Goal: Task Accomplishment & Management: Complete application form

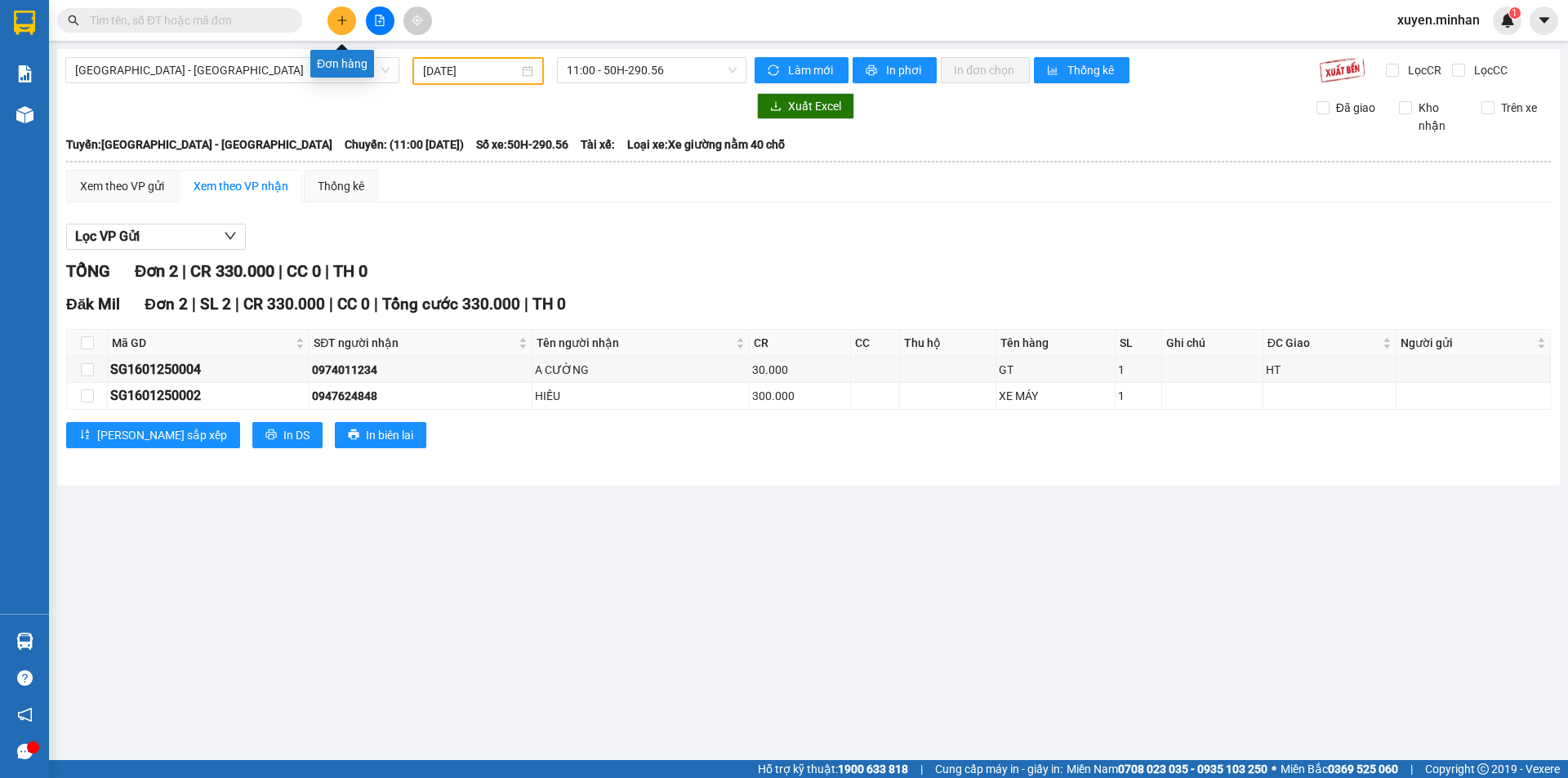
click at [348, 16] on button at bounding box center [342, 21] width 28 height 28
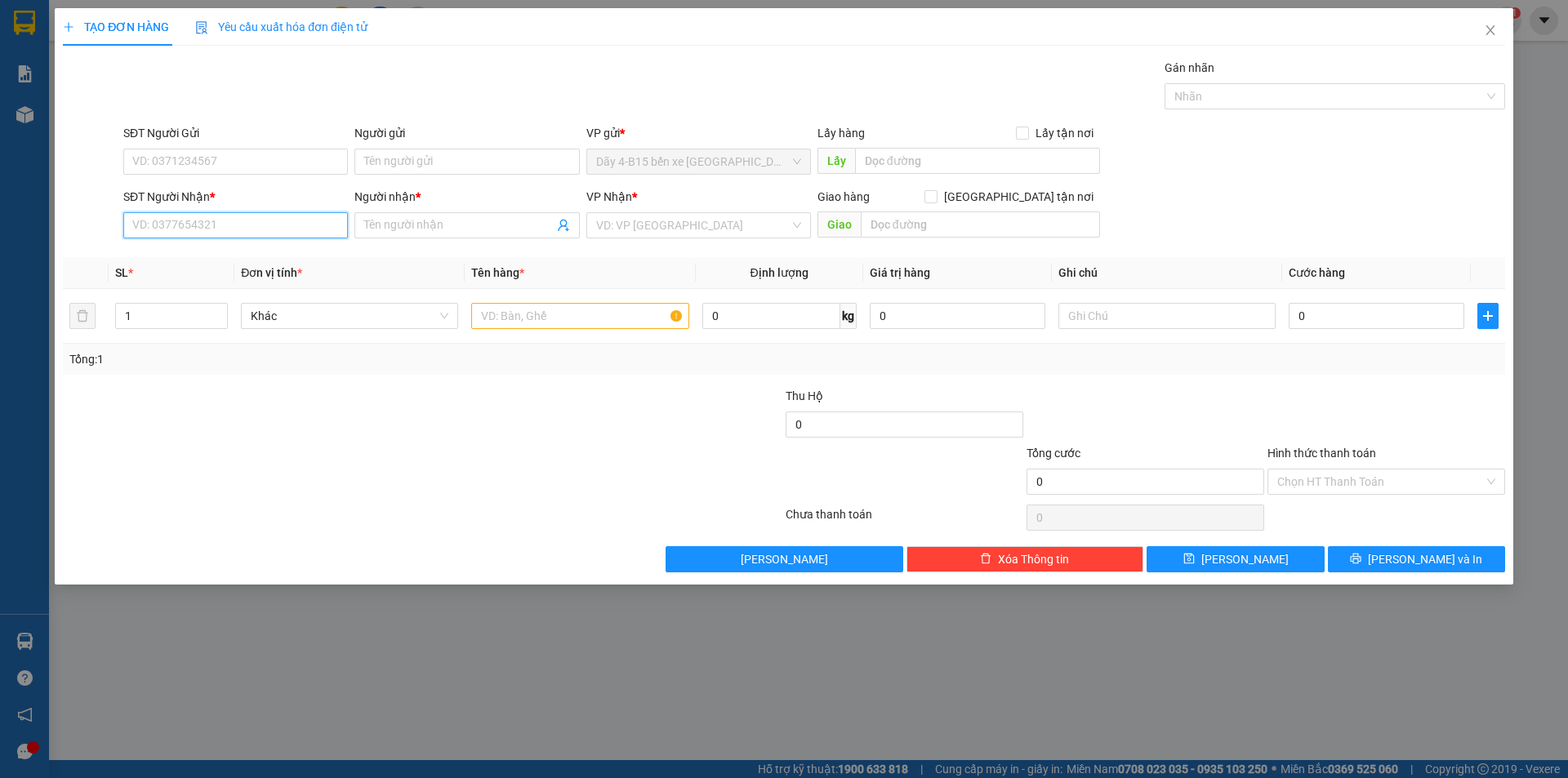
click at [155, 223] on input "SĐT Người Nhận *" at bounding box center [235, 225] width 224 height 26
click at [217, 262] on div "0846521213 - [PERSON_NAME]" at bounding box center [235, 258] width 205 height 18
type input "0846521213"
type input "DƯƠNG QUỐC"
type input "0846521213"
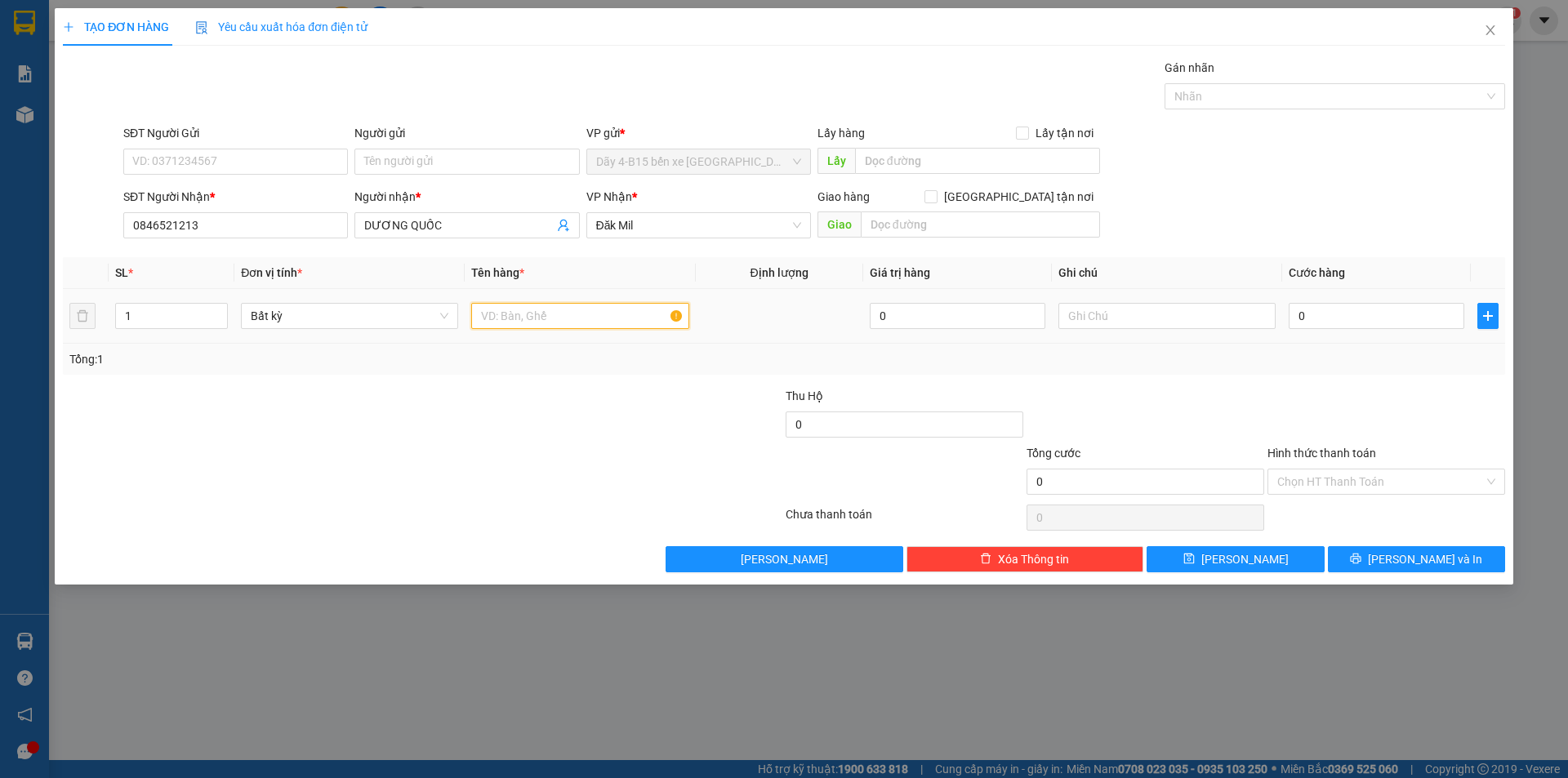
click at [512, 311] on input "text" at bounding box center [580, 316] width 217 height 26
type input "kiện"
drag, startPoint x: 1342, startPoint y: 319, endPoint x: 1332, endPoint y: 335, distance: 18.9
click at [1341, 319] on input "0" at bounding box center [1377, 316] width 176 height 26
type input "4"
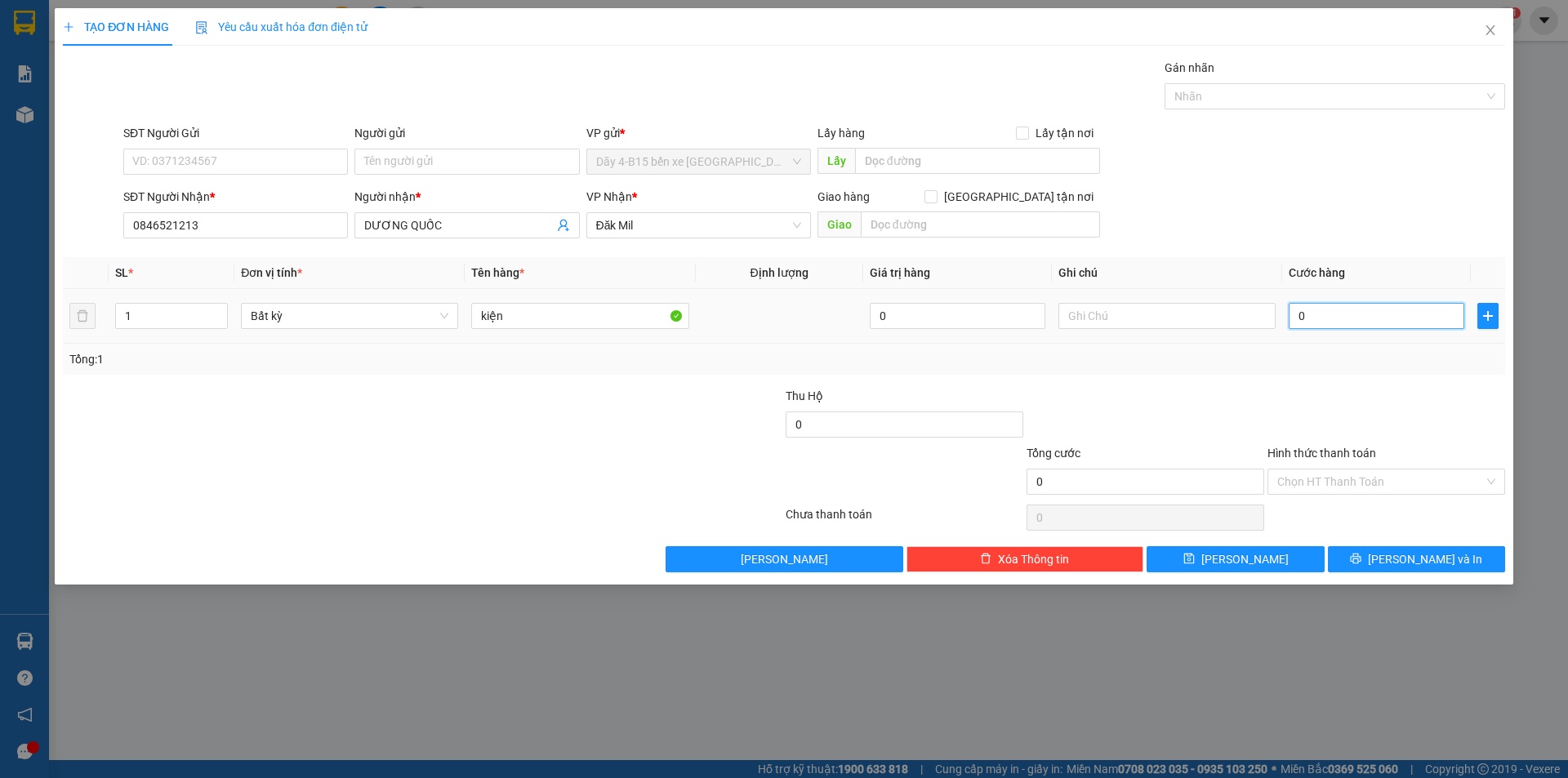
type input "4"
type input "40"
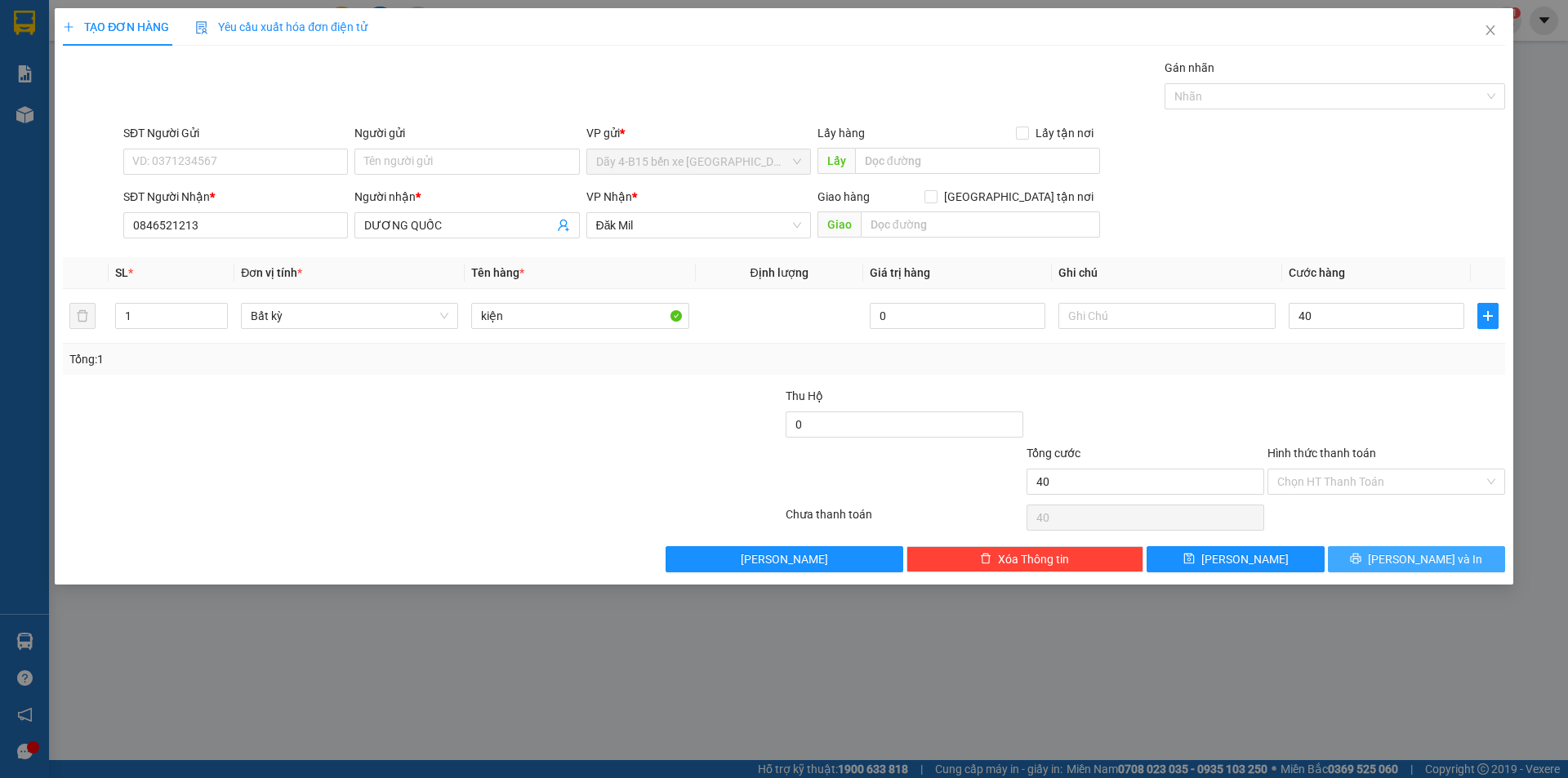
type input "40.000"
click at [1361, 555] on icon "printer" at bounding box center [1355, 558] width 11 height 11
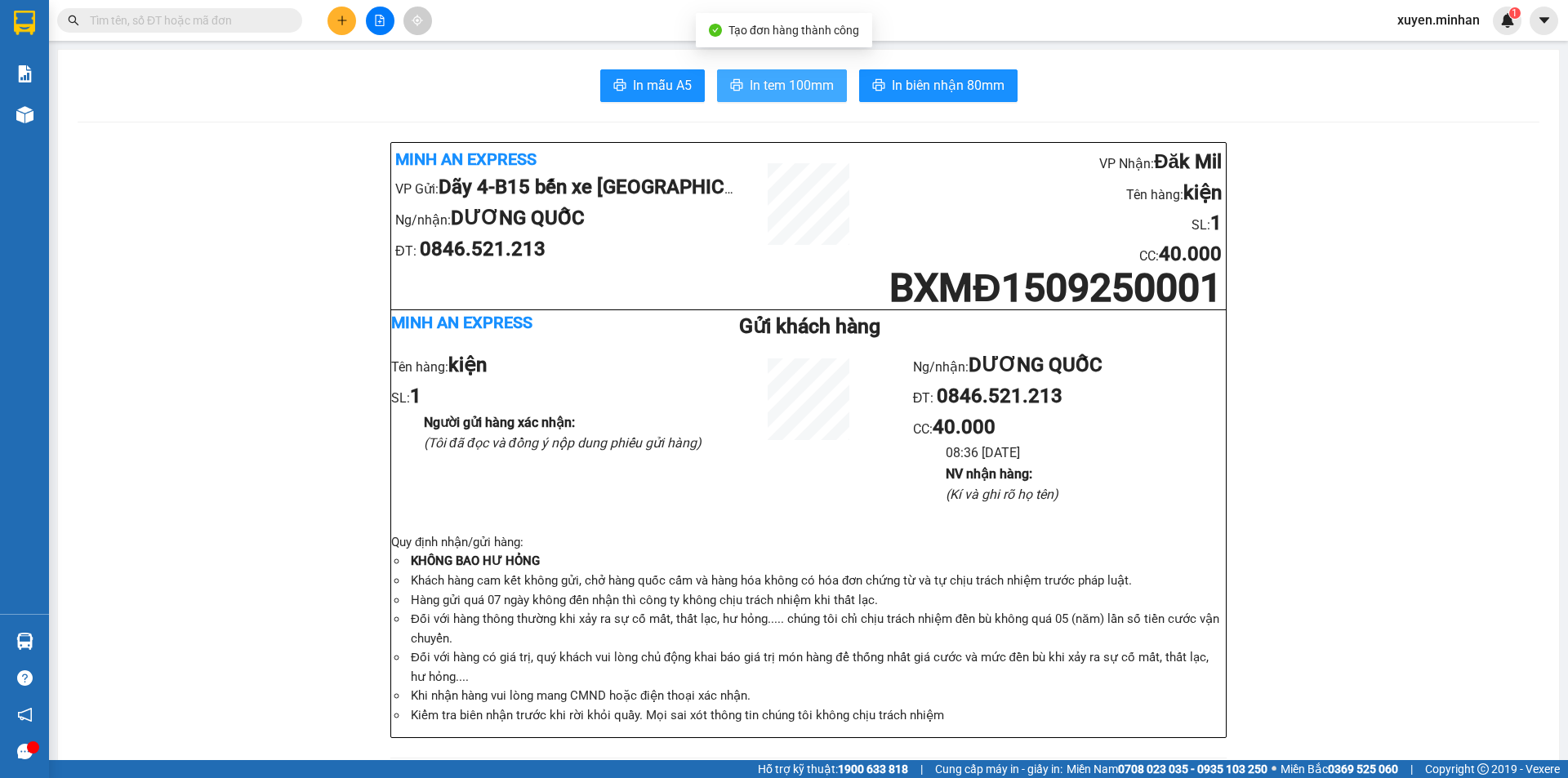
click at [772, 81] on span "In tem 100mm" at bounding box center [792, 85] width 85 height 21
click at [747, 586] on li "Khách hàng cam kết không gửi, chở hàng quốc cấm và hàng hóa không có hóa đơn ch…" at bounding box center [816, 581] width 818 height 20
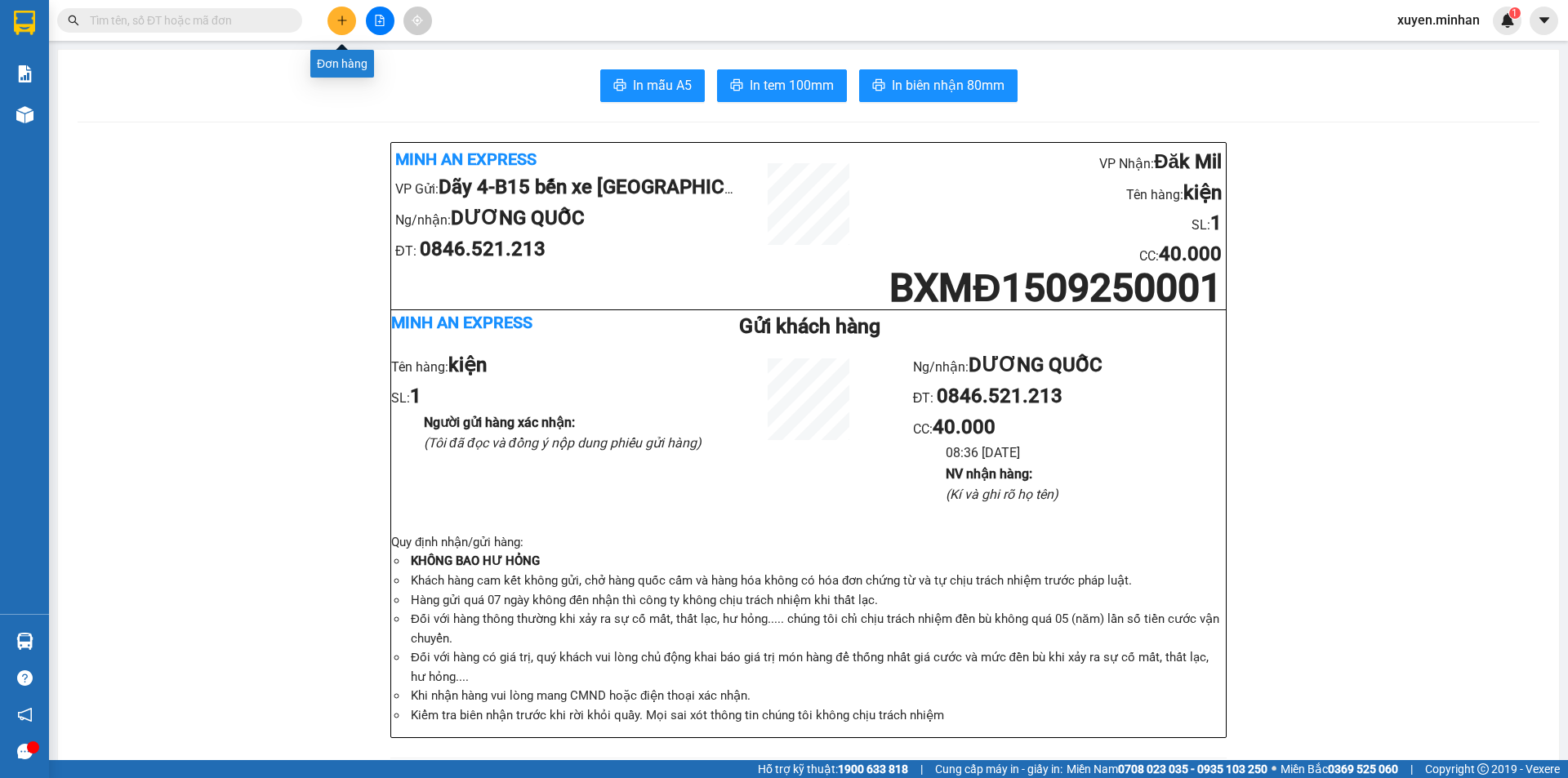
click at [342, 25] on icon "plus" at bounding box center [342, 20] width 11 height 11
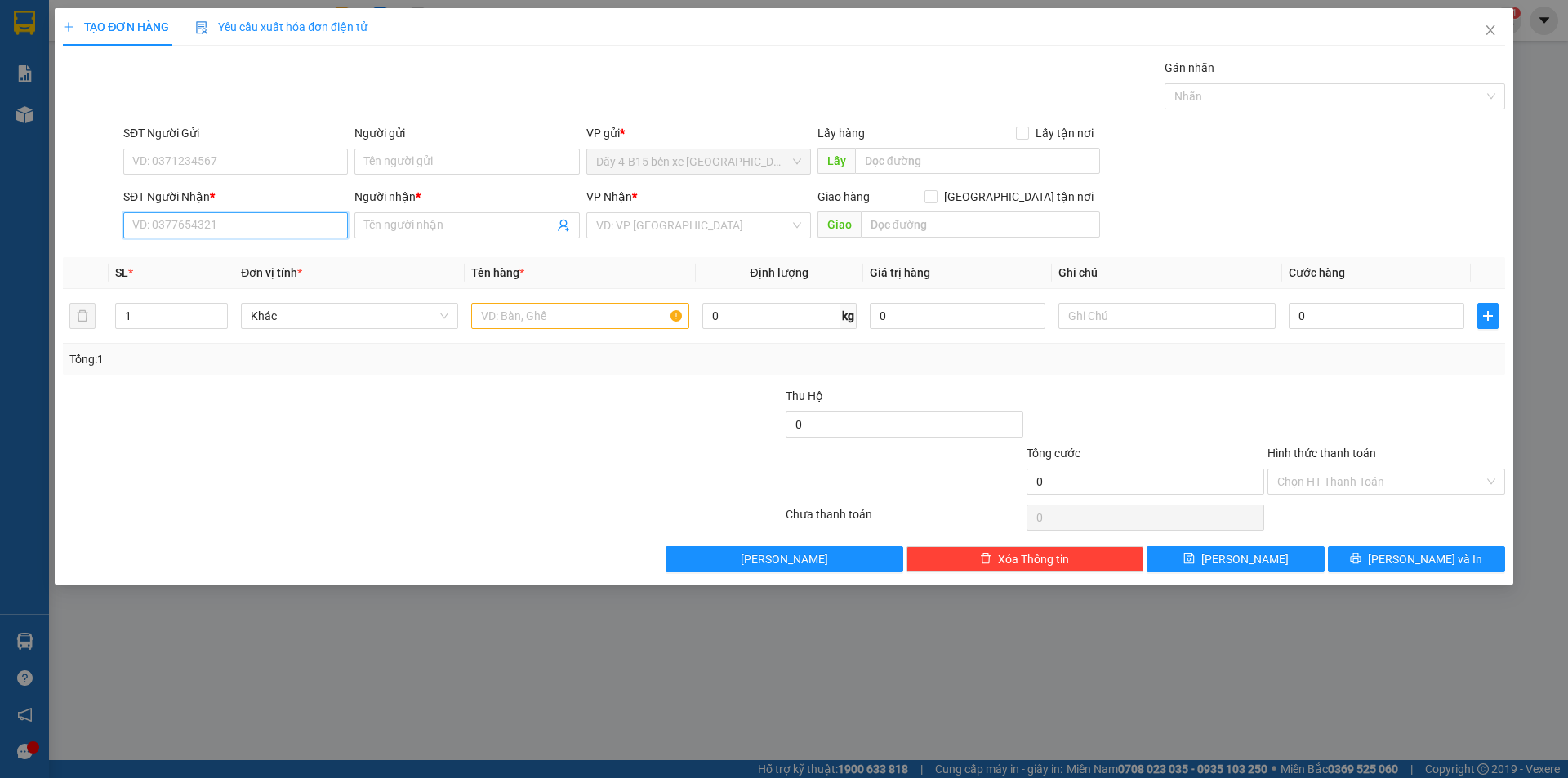
click at [204, 229] on input "SĐT Người Nhận *" at bounding box center [235, 225] width 224 height 26
click at [253, 259] on div "0917837477 - NHẬT" at bounding box center [235, 258] width 205 height 18
type input "0917837477"
type input "NHẬT"
type input "0917837477"
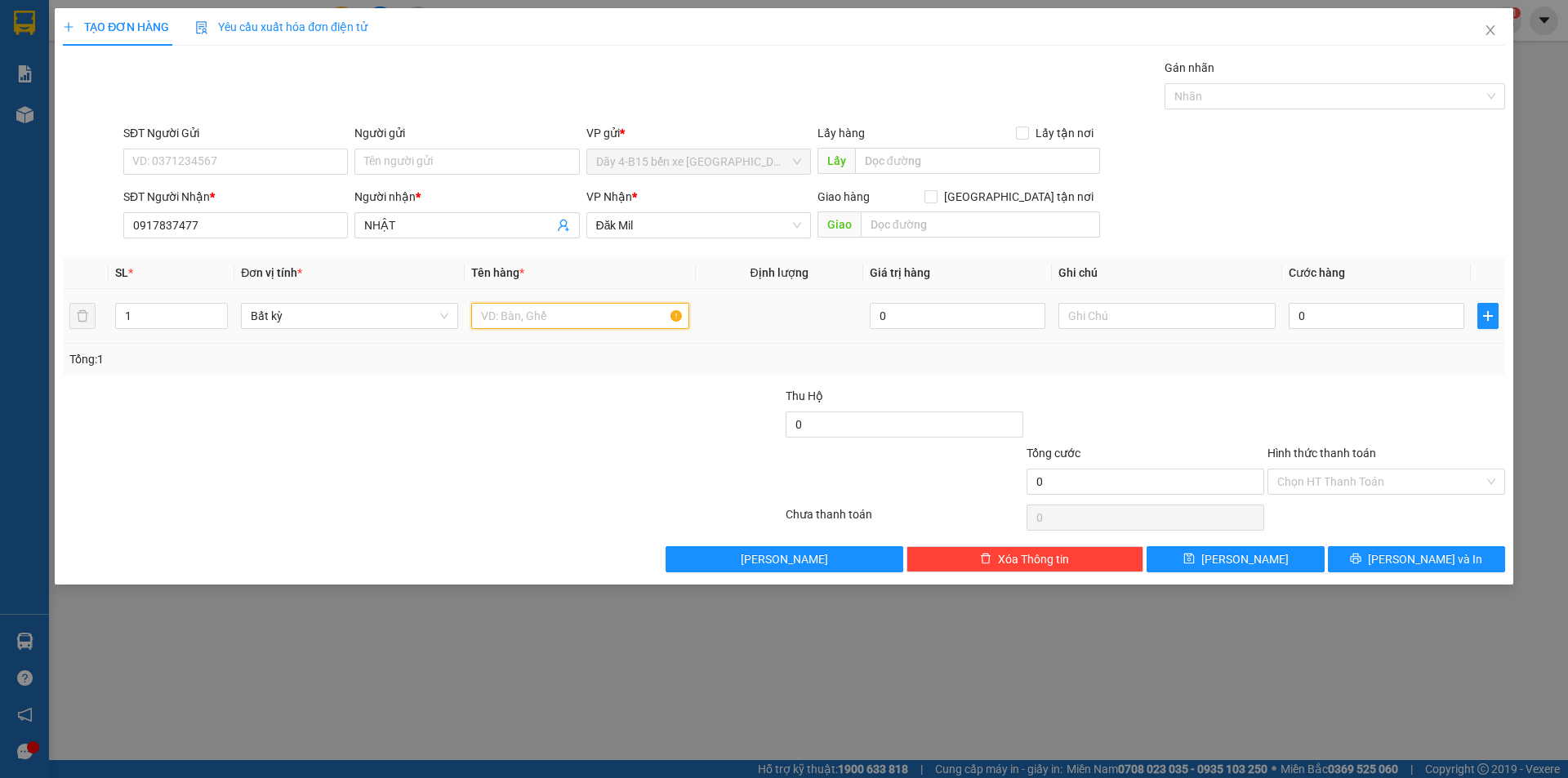
click at [509, 315] on input "text" at bounding box center [580, 316] width 217 height 26
type input "hs"
click at [1323, 315] on input "0" at bounding box center [1377, 316] width 176 height 26
type input "3"
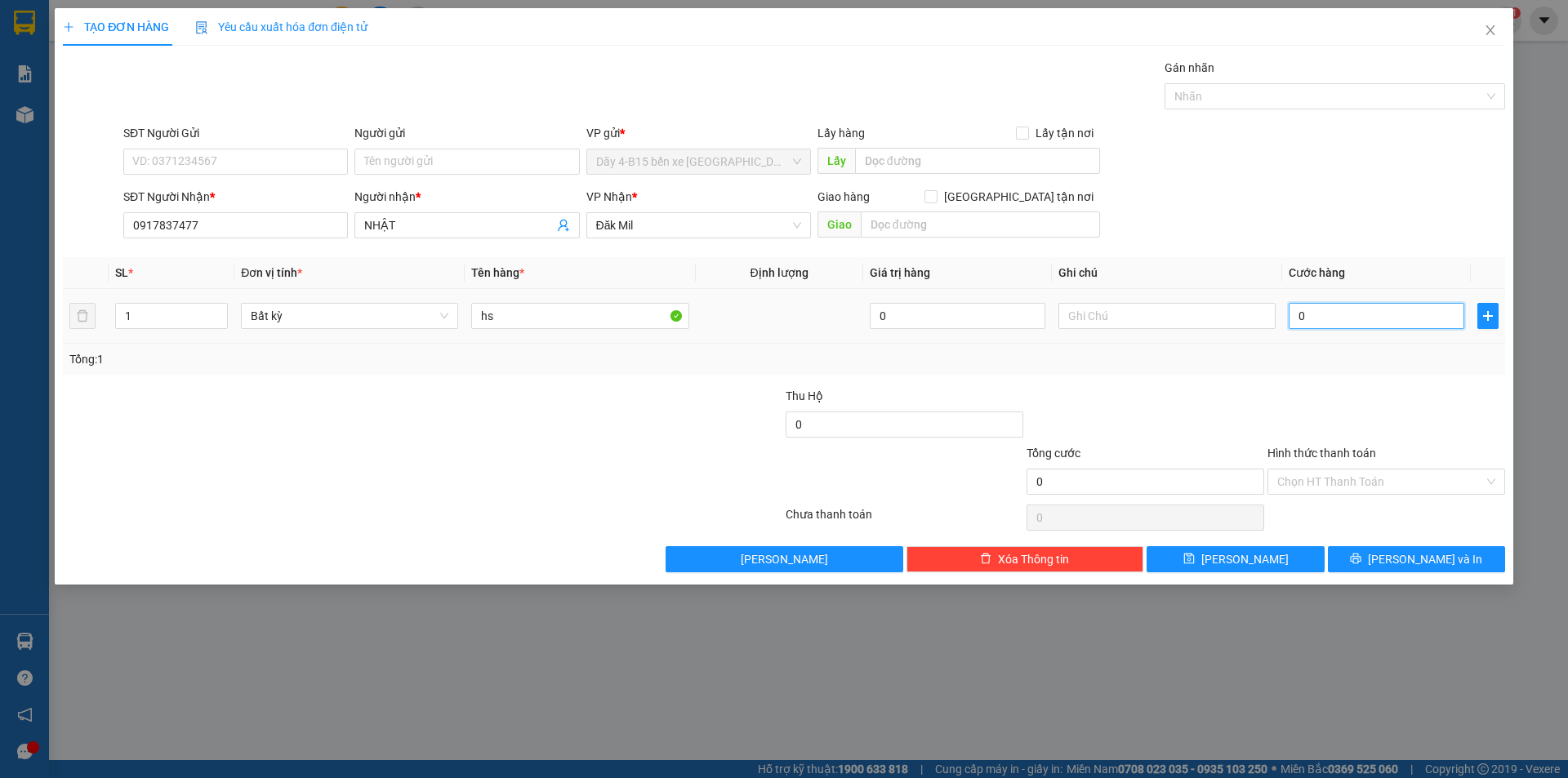
type input "3"
type input "30"
type input "30.000"
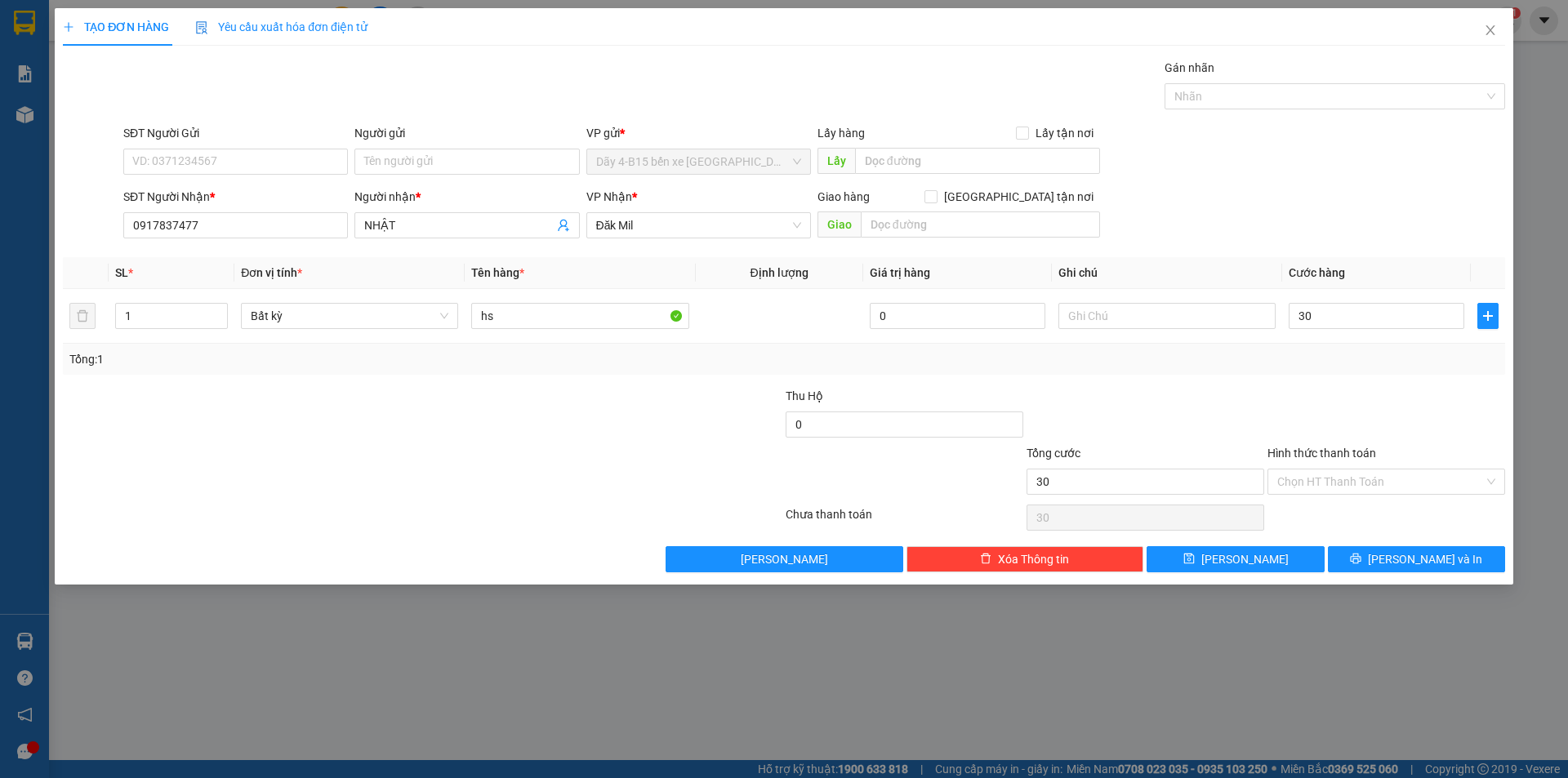
type input "30.000"
click at [1323, 456] on label "Hình thức thanh toán" at bounding box center [1321, 453] width 109 height 13
click at [1323, 469] on input "Hình thức thanh toán" at bounding box center [1381, 481] width 207 height 24
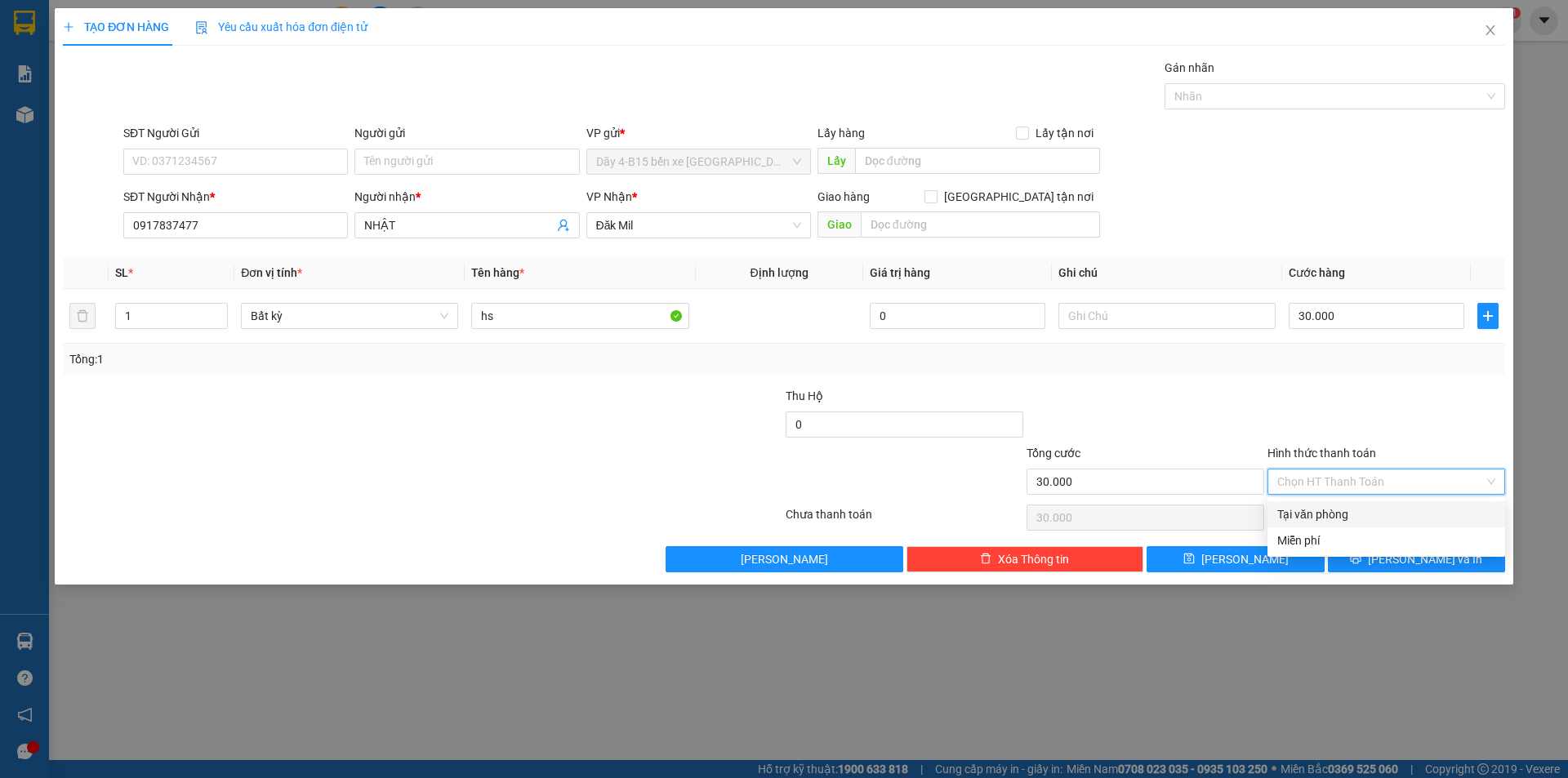
click at [1338, 516] on div "Tại văn phòng" at bounding box center [1386, 514] width 218 height 18
type input "0"
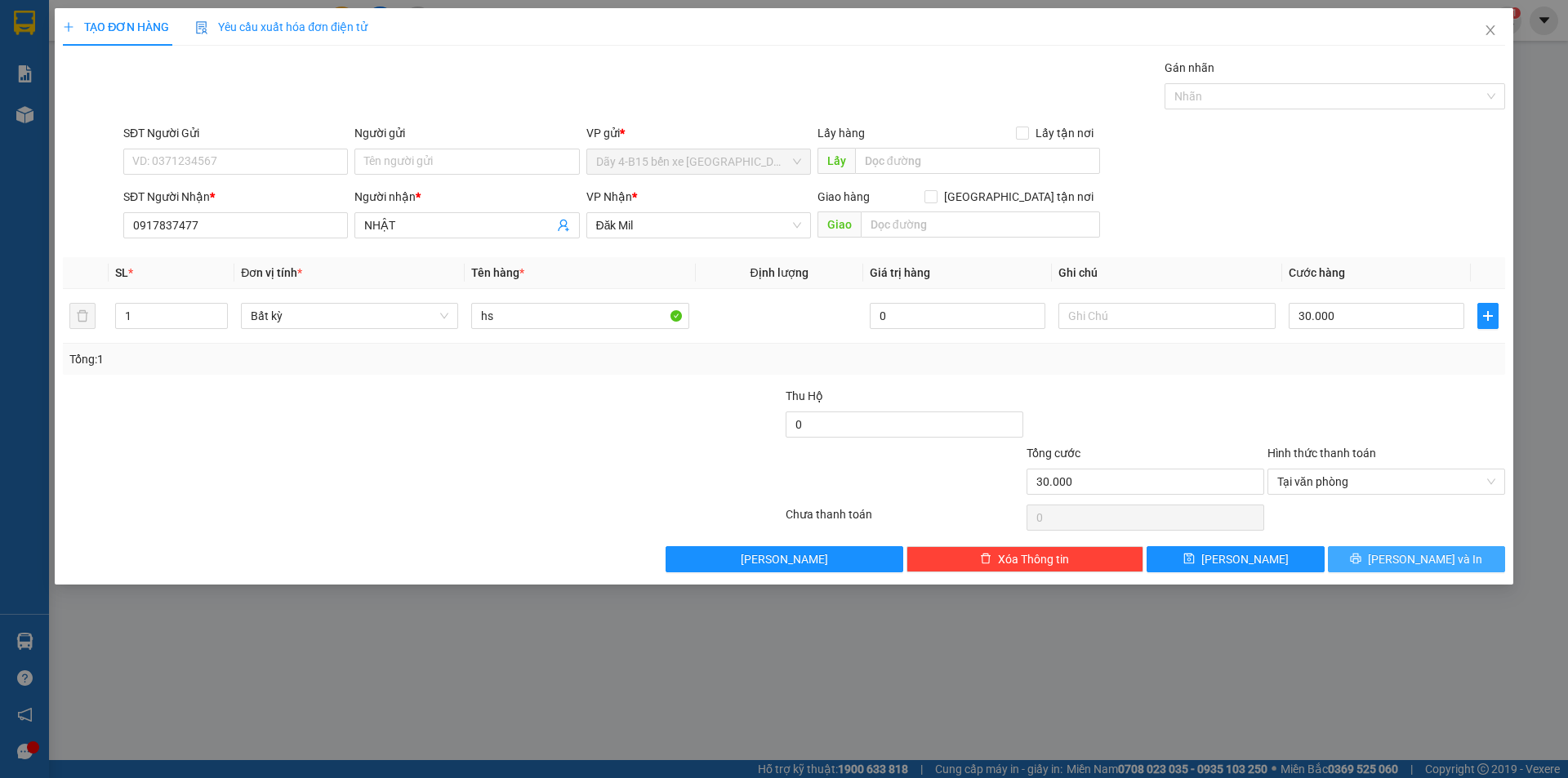
click at [1361, 563] on icon "printer" at bounding box center [1356, 559] width 10 height 10
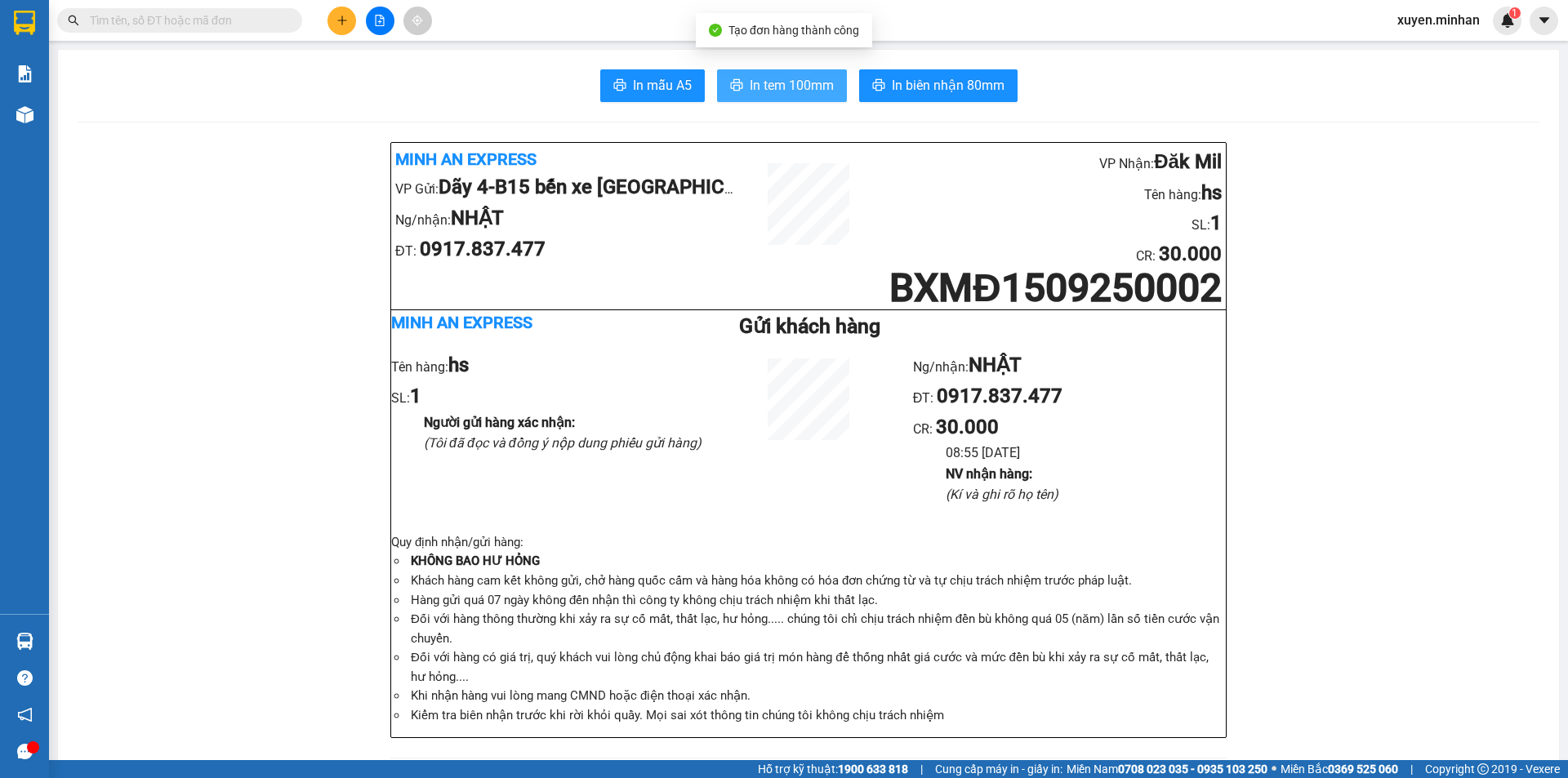
click at [756, 84] on span "In tem 100mm" at bounding box center [792, 85] width 85 height 21
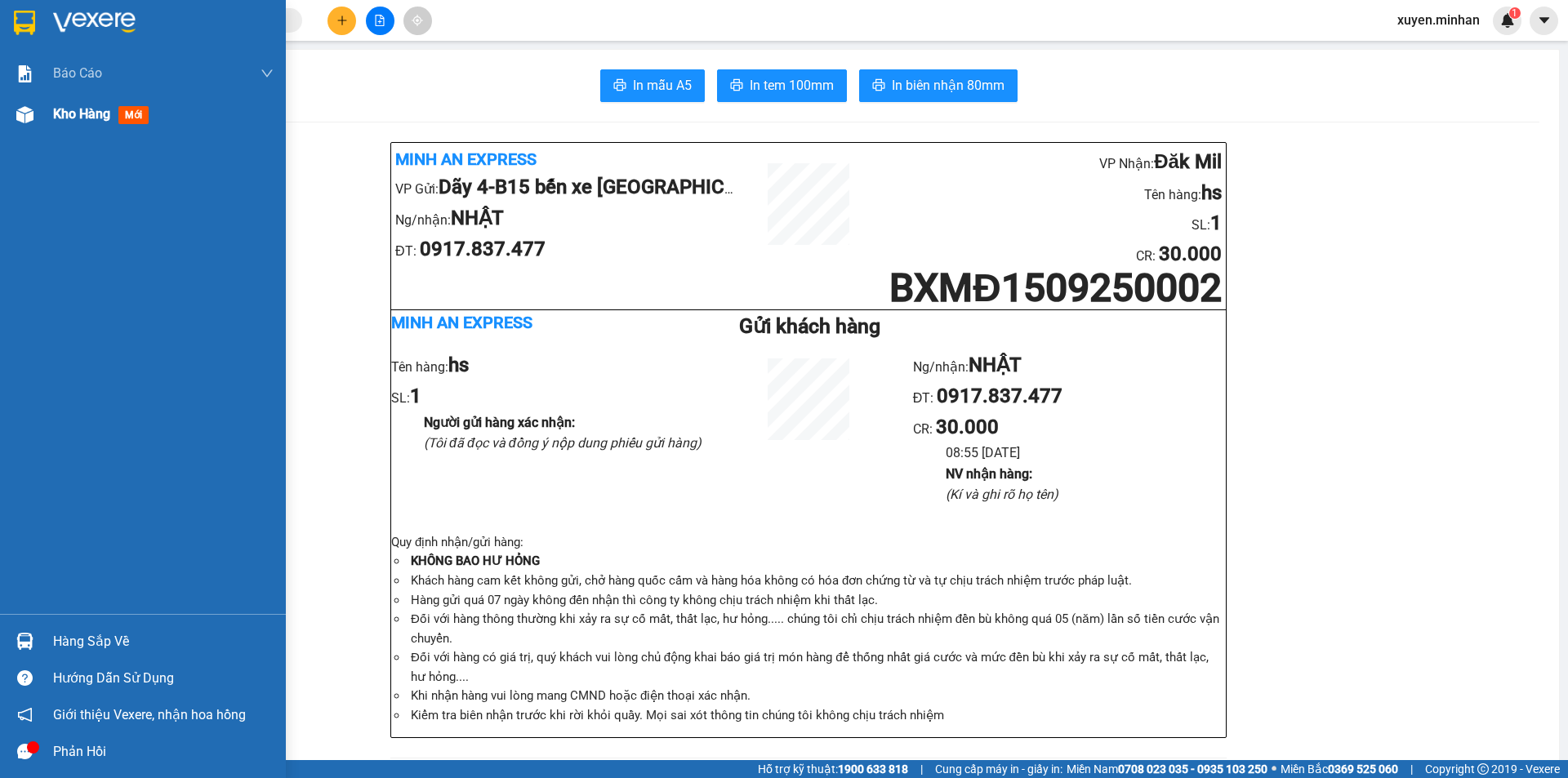
click at [23, 116] on img at bounding box center [25, 115] width 17 height 17
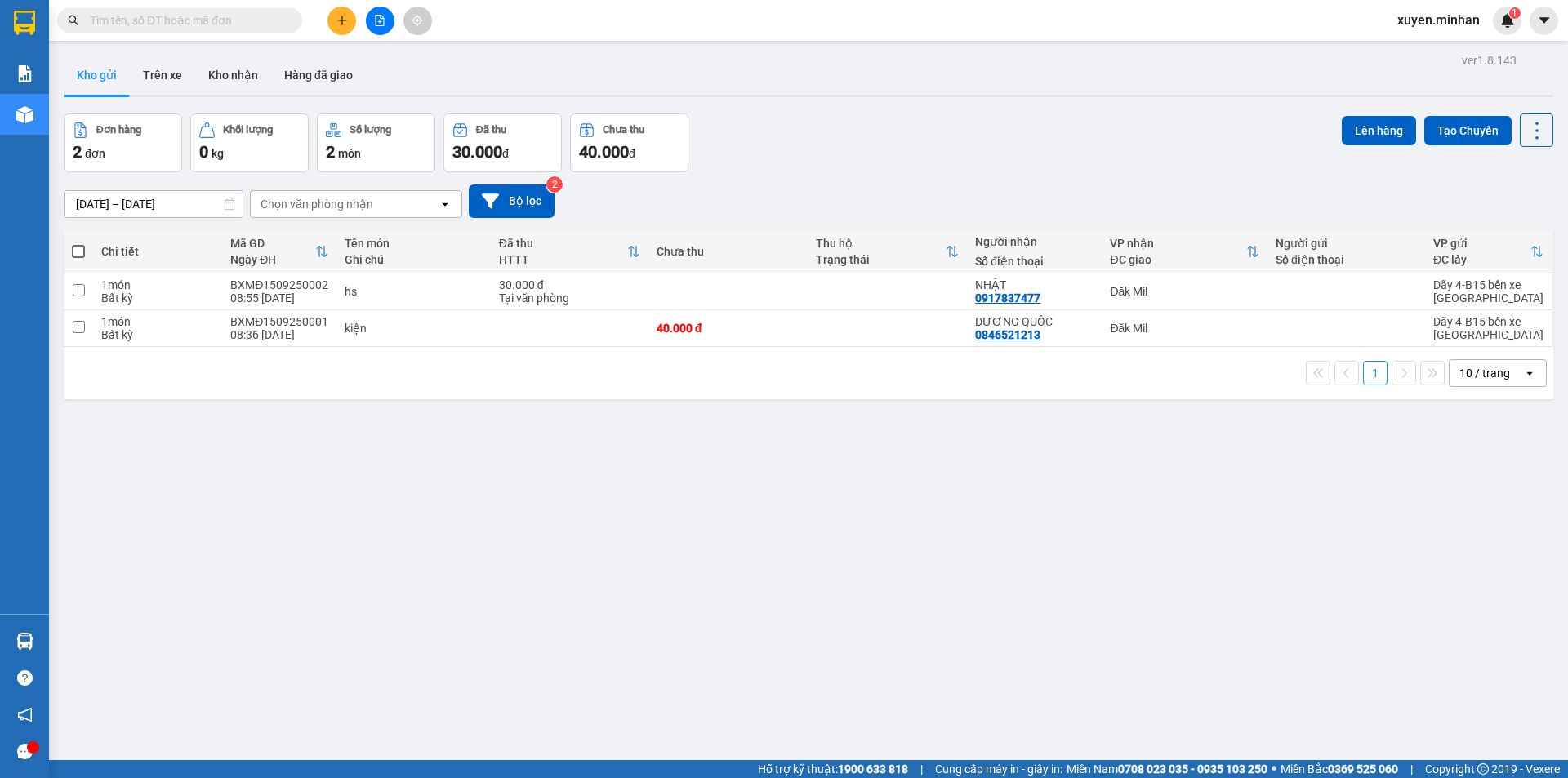
click at [584, 503] on div "ver 1.8.143 Kho gửi Trên xe Kho nhận Hàng đã giao Đơn hàng 2 đơn Khối lượng 0 k…" at bounding box center [808, 438] width 1502 height 778
